Goal: Task Accomplishment & Management: Use online tool/utility

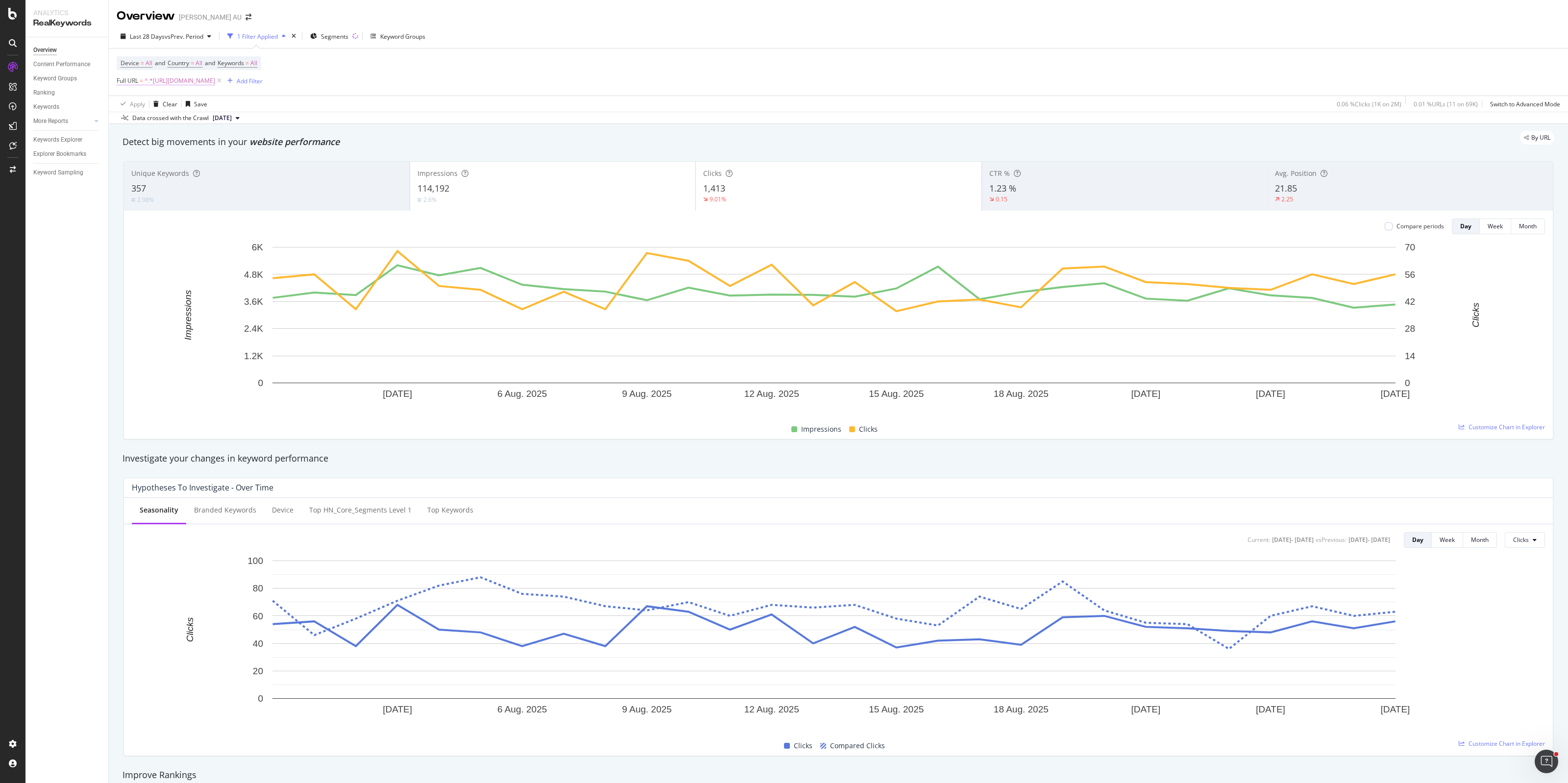
click at [215, 79] on span "^.*[URL][DOMAIN_NAME]" at bounding box center [180, 81] width 70 height 14
click at [172, 123] on input "[URL][DOMAIN_NAME]" at bounding box center [172, 121] width 92 height 16
paste input "mobile-phone-accessories/cables-chargers-adapter"
type input "[URL][DOMAIN_NAME]"
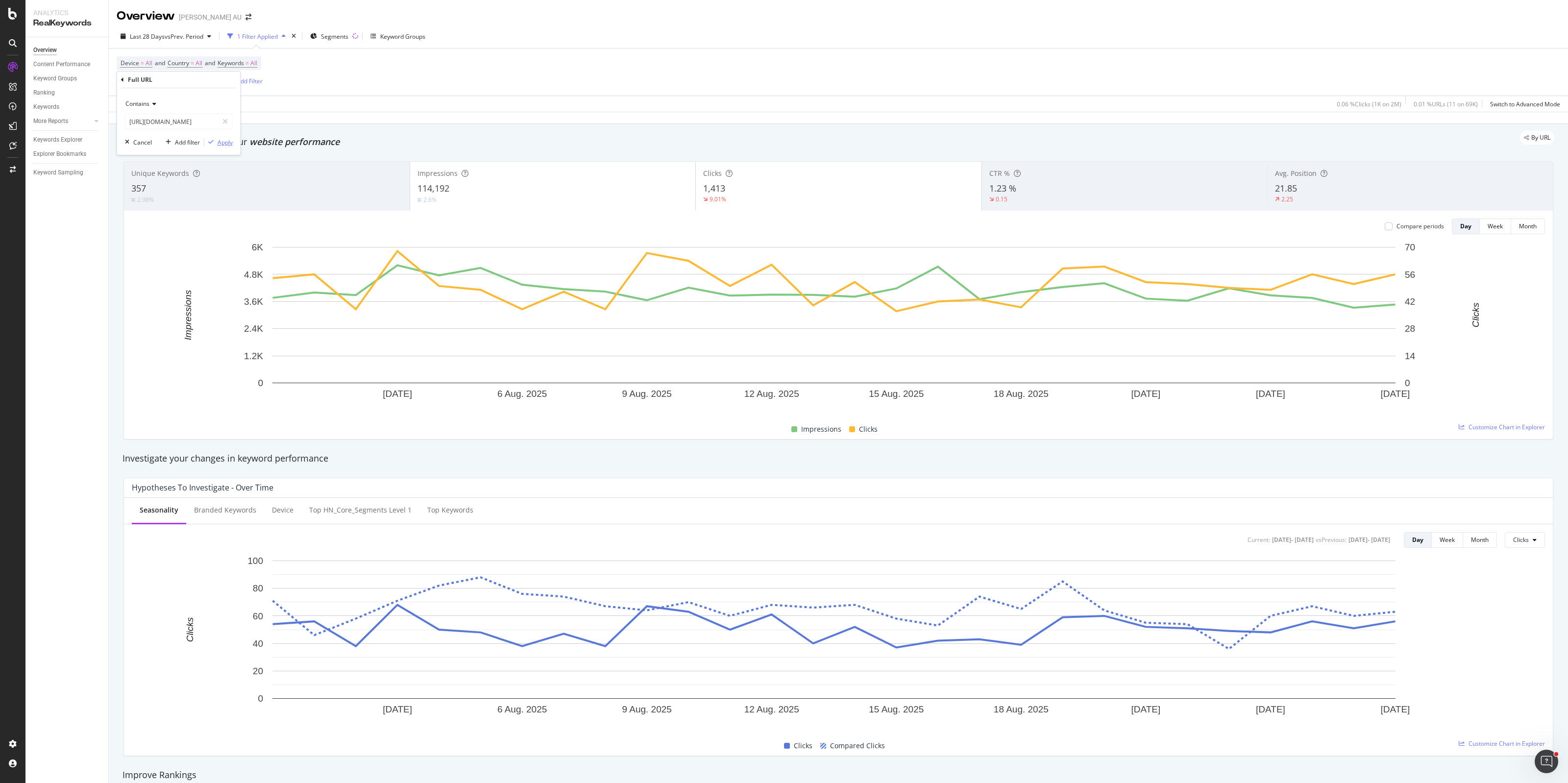
click at [221, 140] on div "Apply" at bounding box center [225, 142] width 15 height 8
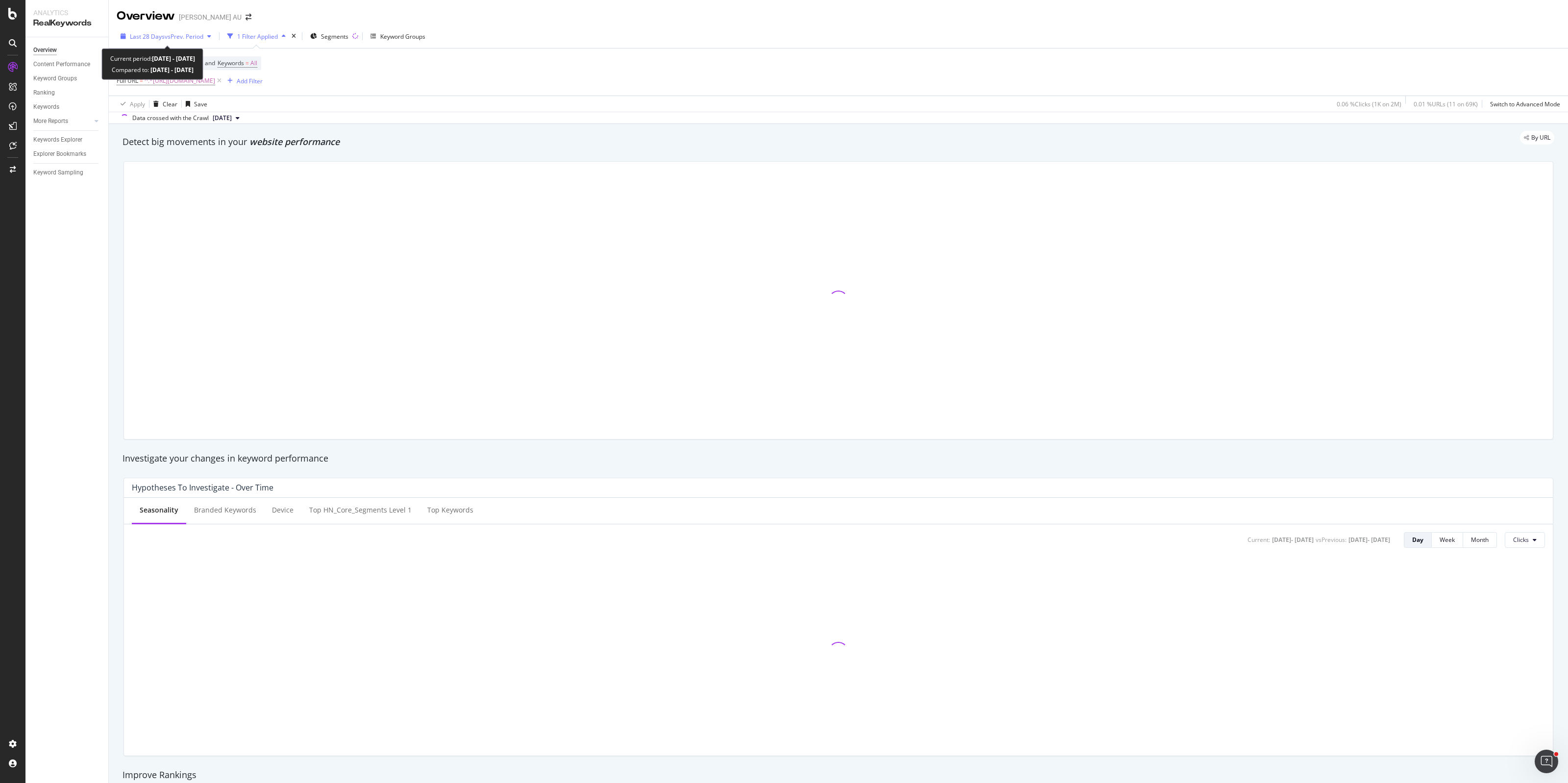
click at [168, 37] on span "vs Prev. Period" at bounding box center [184, 36] width 39 height 8
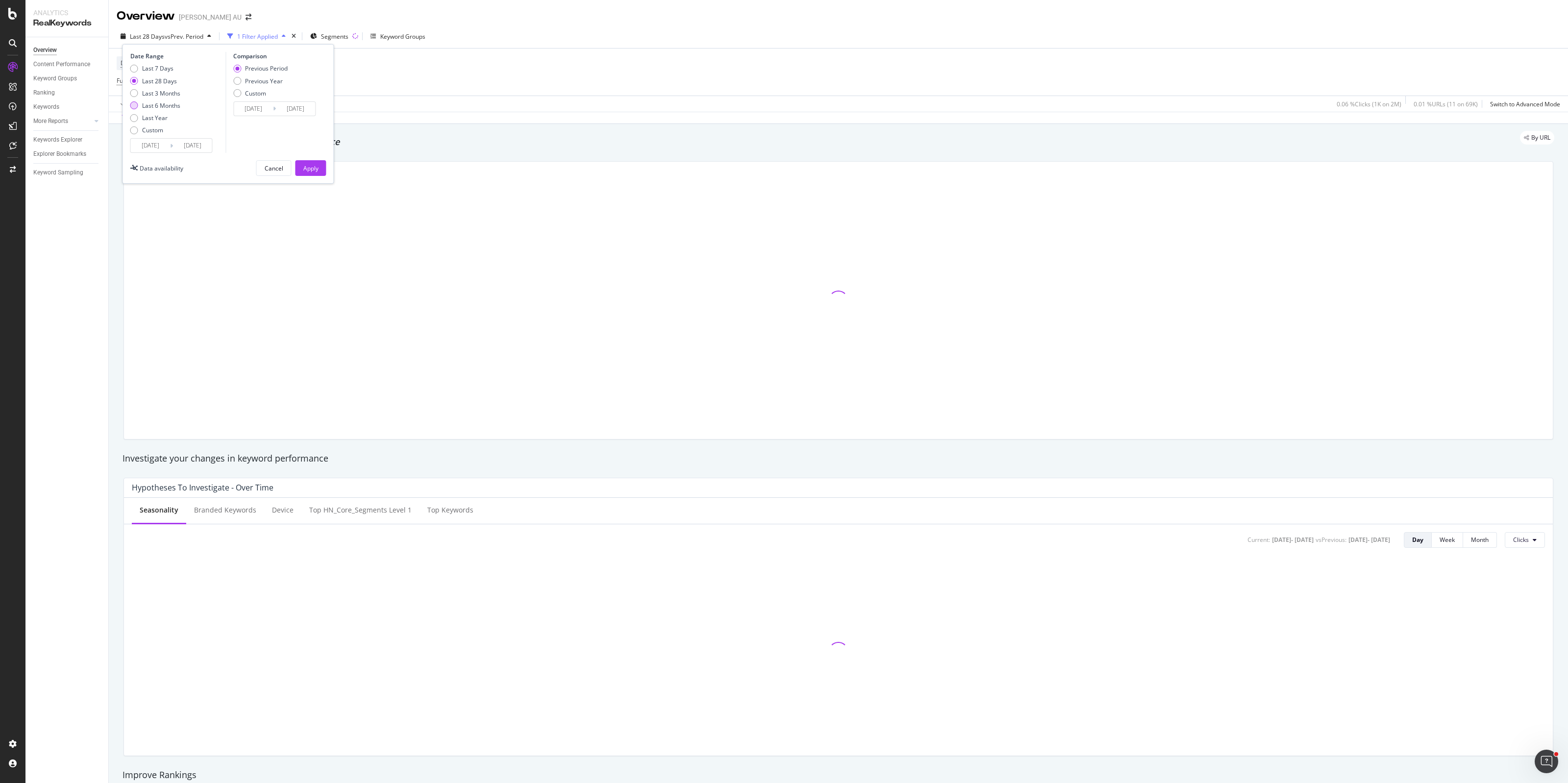
click at [159, 104] on div "Last 6 Months" at bounding box center [161, 105] width 38 height 8
type input "[DATE]"
click at [305, 167] on div "Apply" at bounding box center [311, 168] width 15 height 8
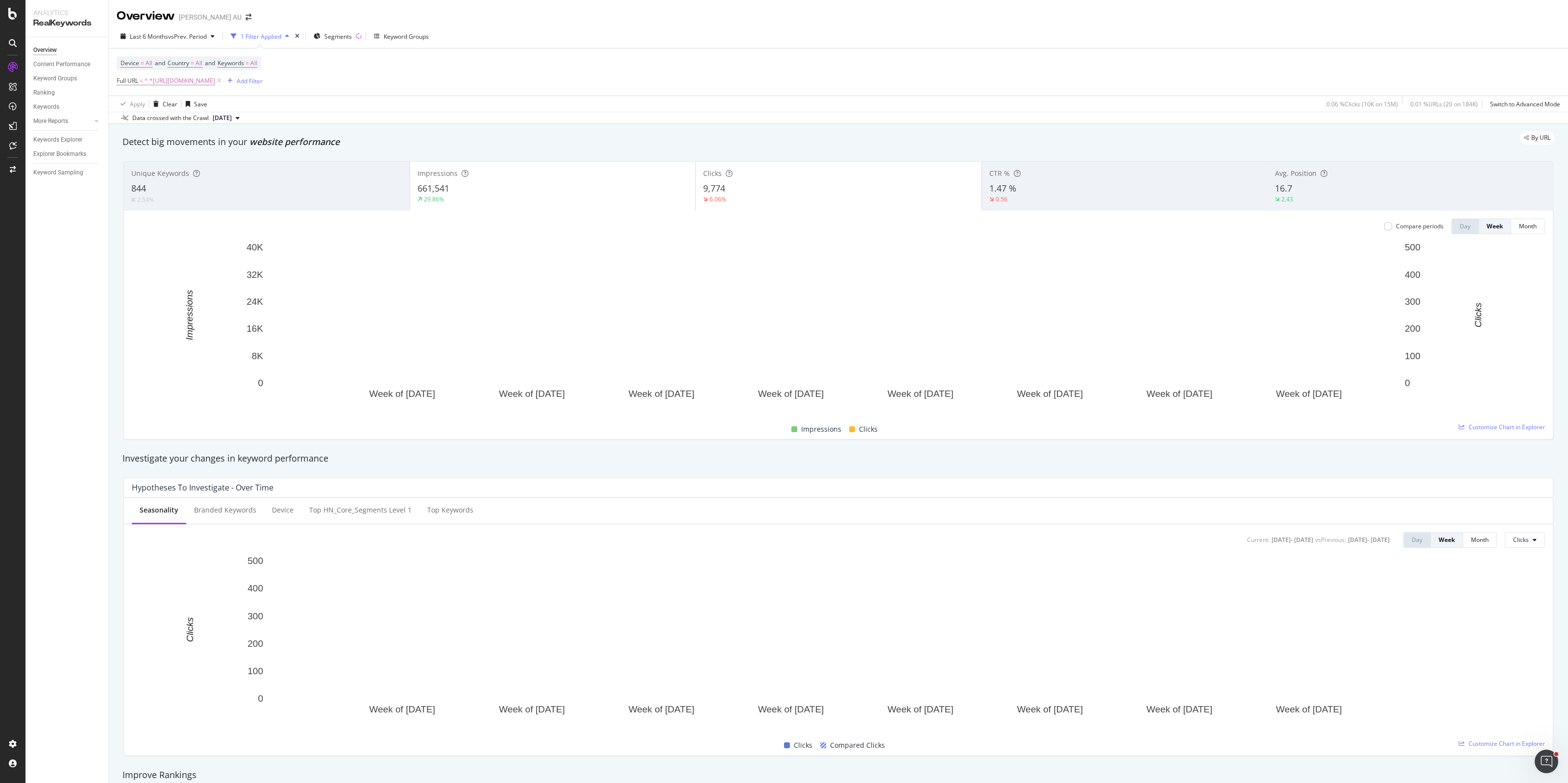
scroll to position [429, 0]
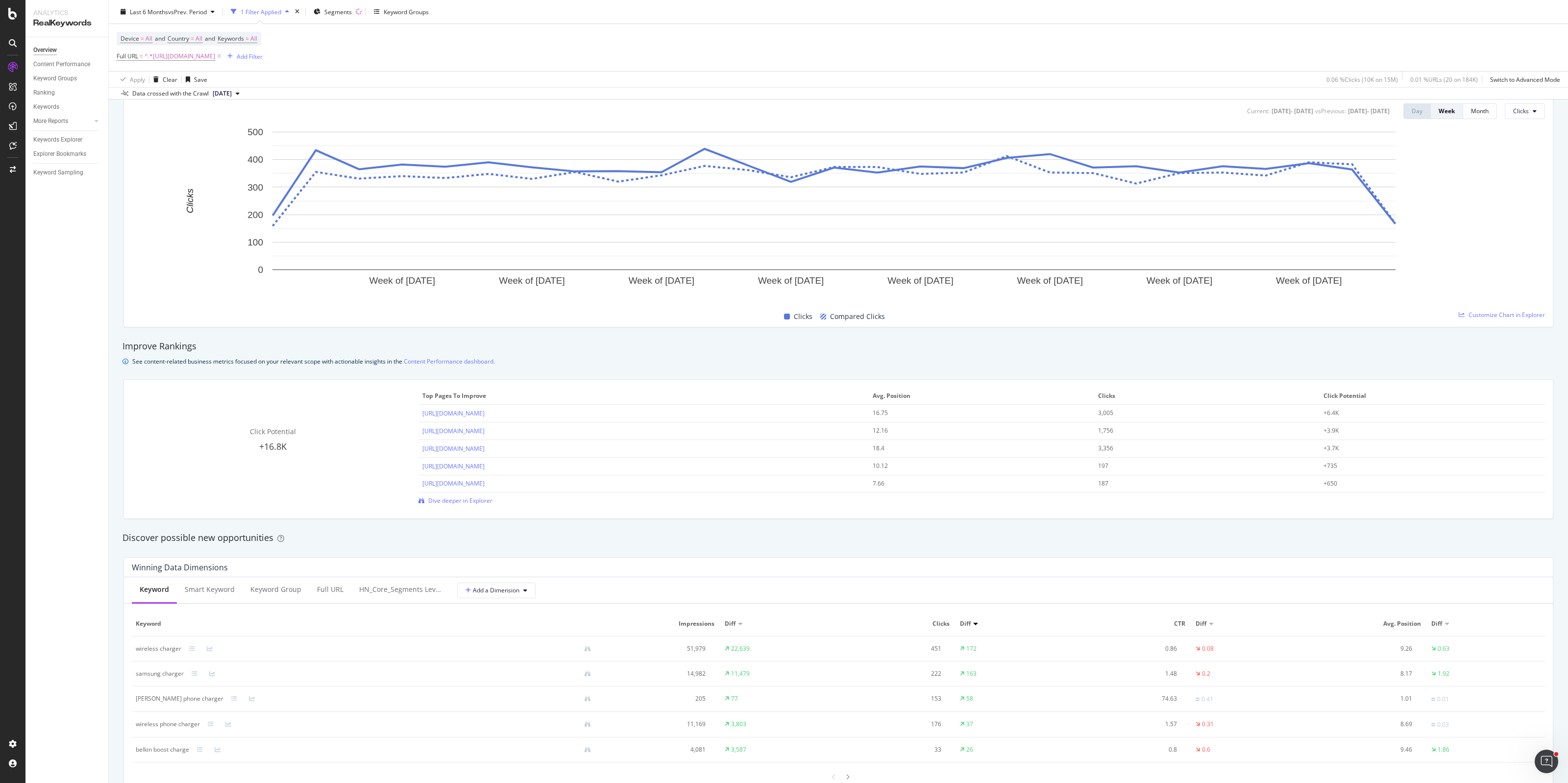
drag, startPoint x: 412, startPoint y: 415, endPoint x: 833, endPoint y: 412, distance: 421.0
click at [833, 412] on div "Click Potential +16.8K Top pages to improve Avg. Position Clicks Click Potentia…" at bounding box center [838, 446] width 1413 height 117
click at [819, 414] on div "[URL][DOMAIN_NAME]" at bounding box center [644, 413] width 443 height 9
drag, startPoint x: 809, startPoint y: 414, endPoint x: 422, endPoint y: 412, distance: 387.0
click at [422, 412] on div "[URL][DOMAIN_NAME]" at bounding box center [644, 413] width 443 height 9
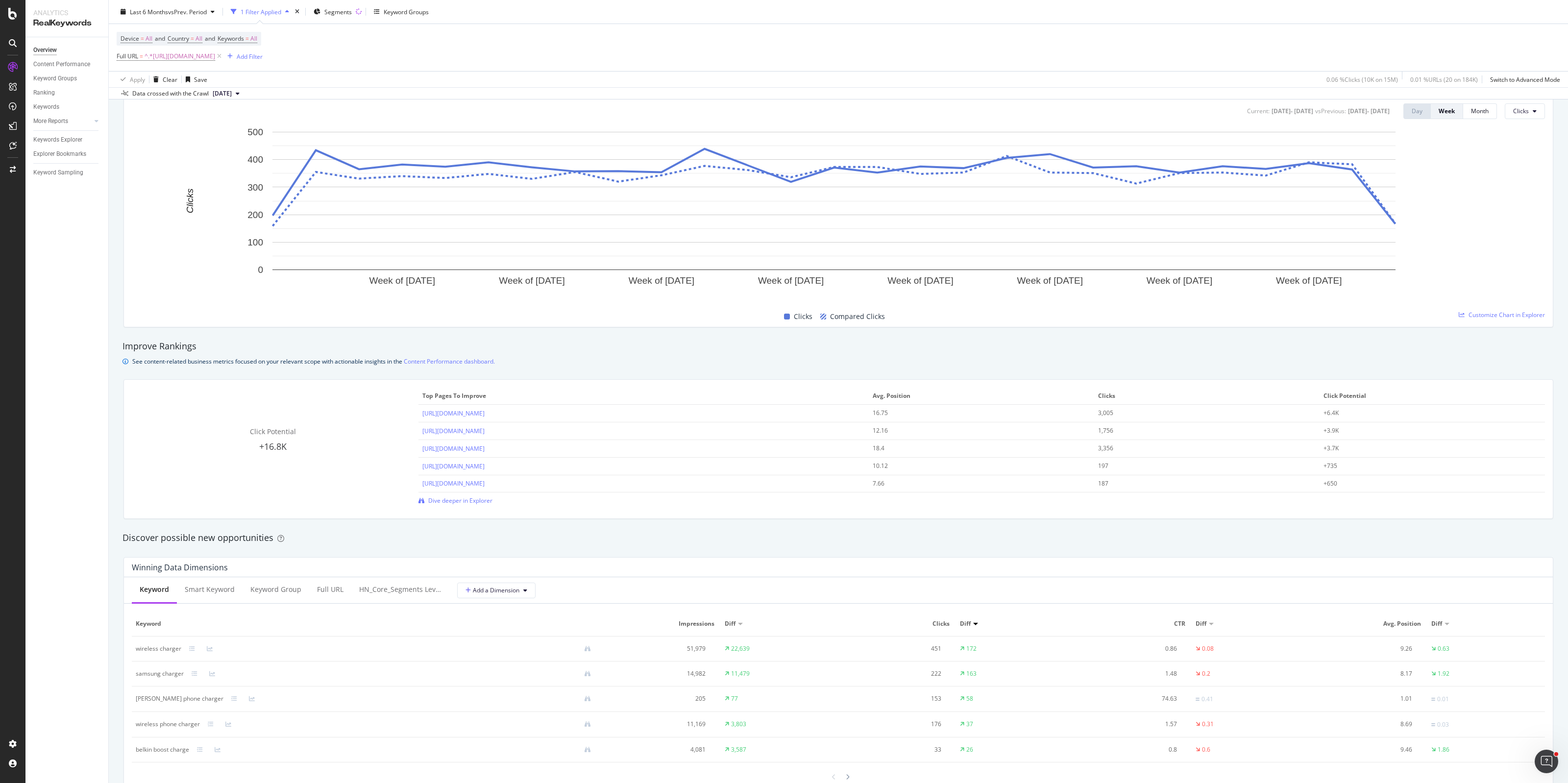
copy link "[URL][DOMAIN_NAME]"
